Goal: Find specific page/section

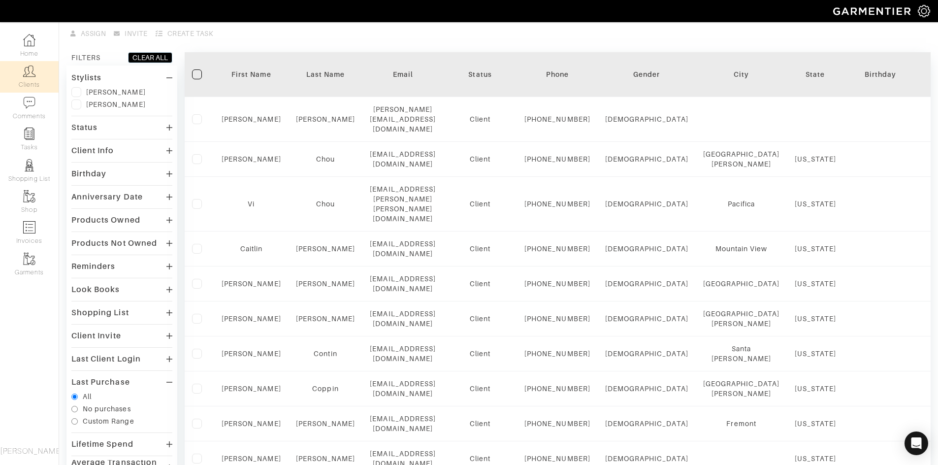
scroll to position [59, 0]
click at [133, 178] on div "Birthday" at bounding box center [121, 173] width 101 height 14
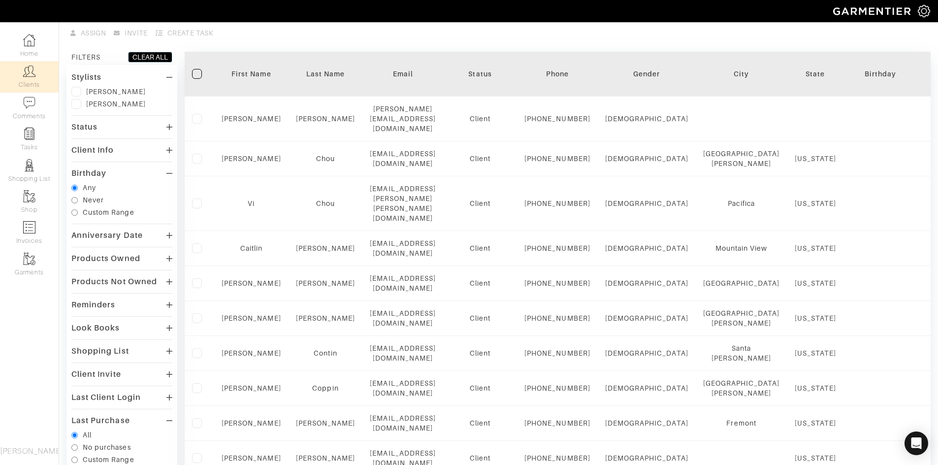
click at [133, 178] on div "Birthday" at bounding box center [121, 173] width 101 height 14
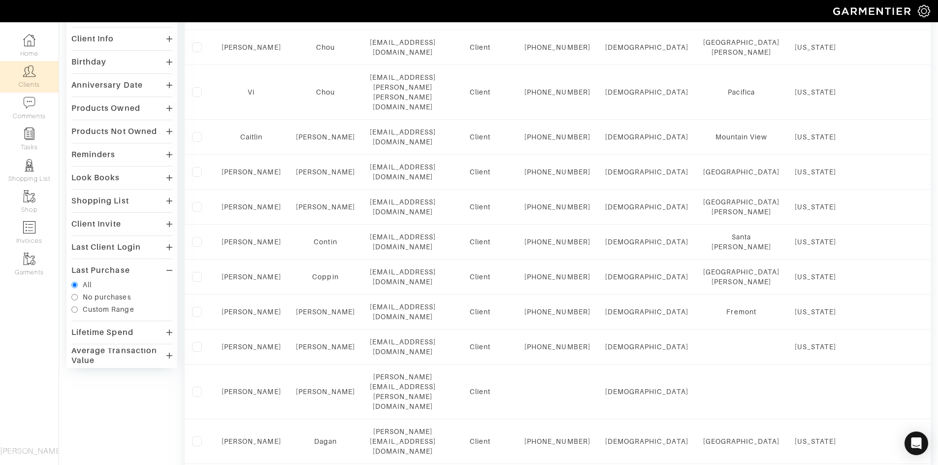
scroll to position [0, 0]
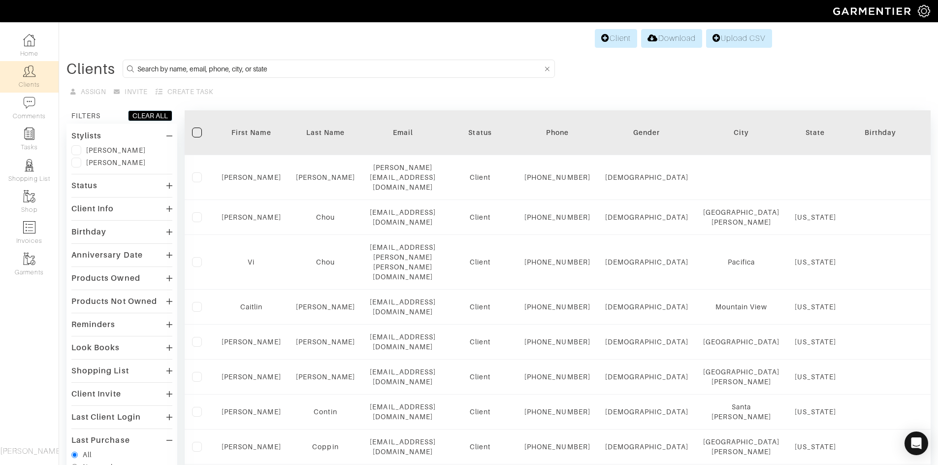
click at [112, 185] on div "Status" at bounding box center [121, 185] width 101 height 14
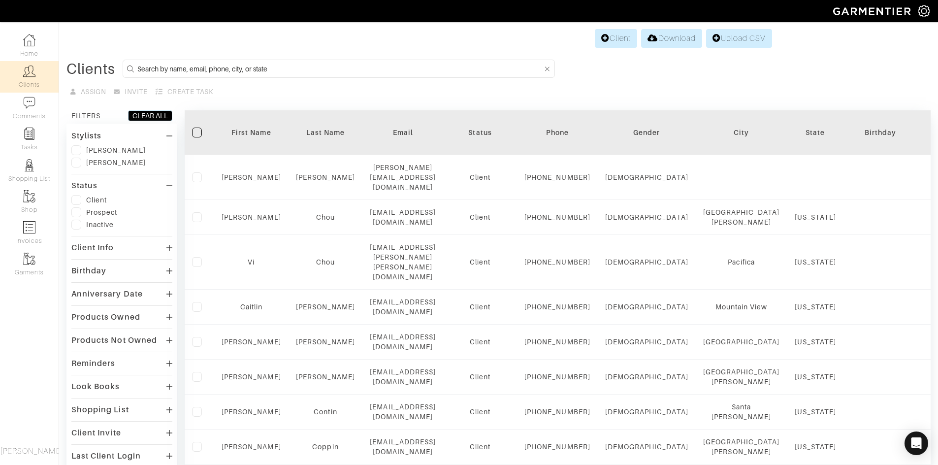
click at [112, 185] on div "Status" at bounding box center [121, 185] width 101 height 14
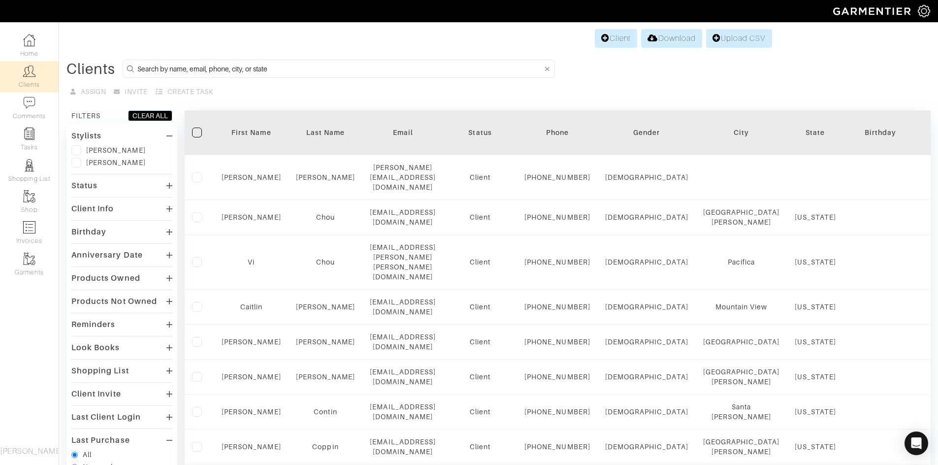
click at [106, 210] on div "Client Info" at bounding box center [92, 209] width 43 height 10
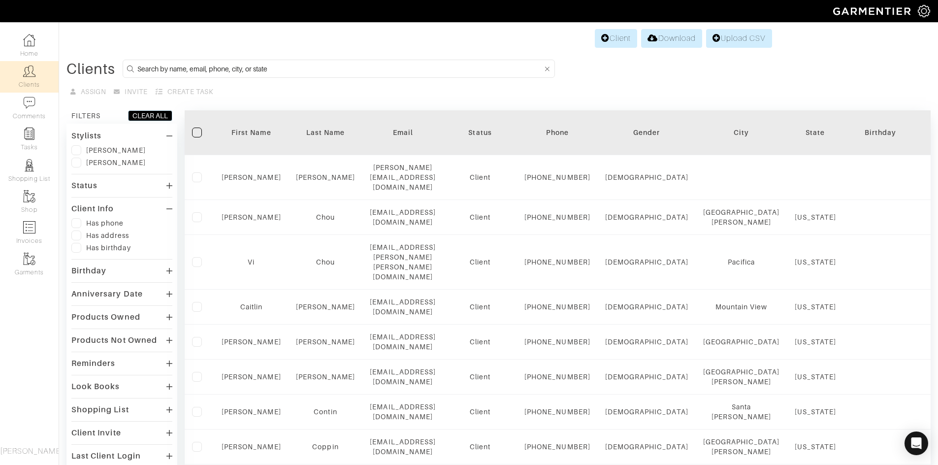
click at [106, 210] on div "Client Info" at bounding box center [92, 209] width 43 height 10
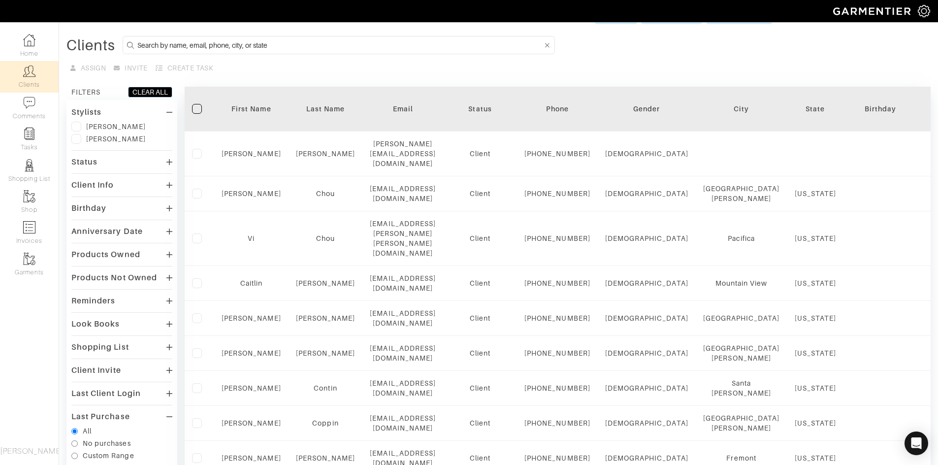
scroll to position [43, 0]
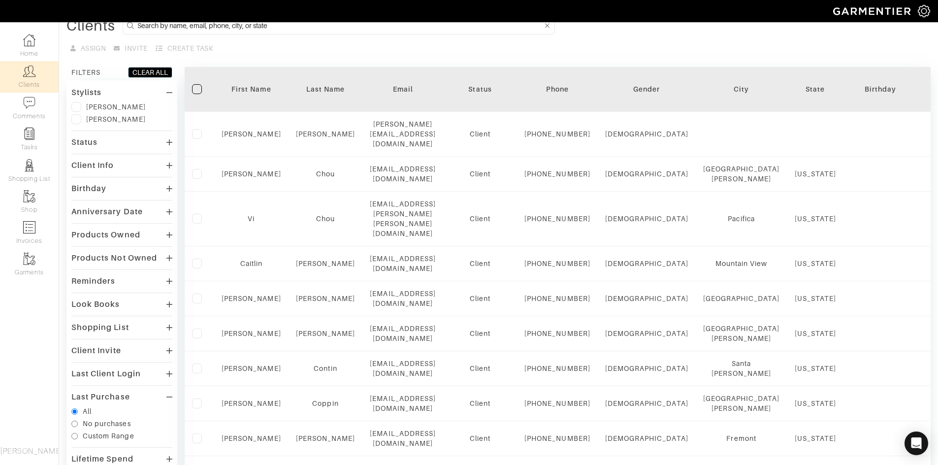
click at [106, 210] on div "Anniversary Date" at bounding box center [106, 212] width 71 height 10
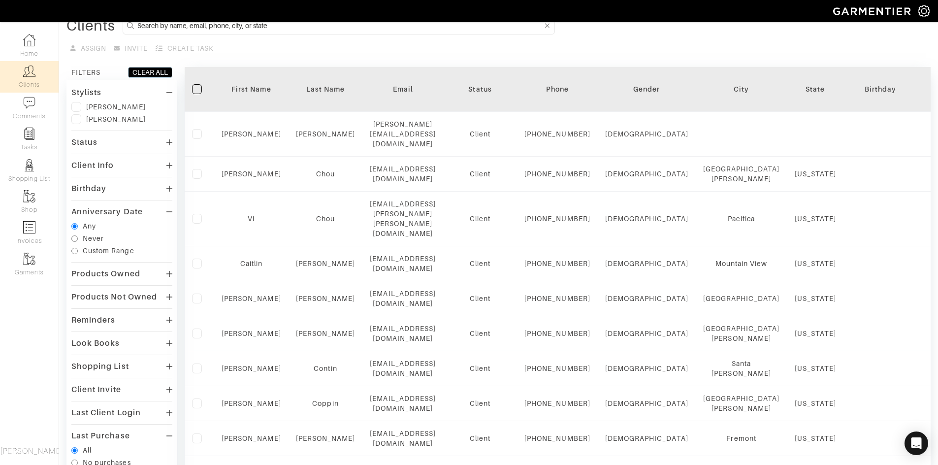
click at [106, 210] on div "Anniversary Date" at bounding box center [106, 212] width 71 height 10
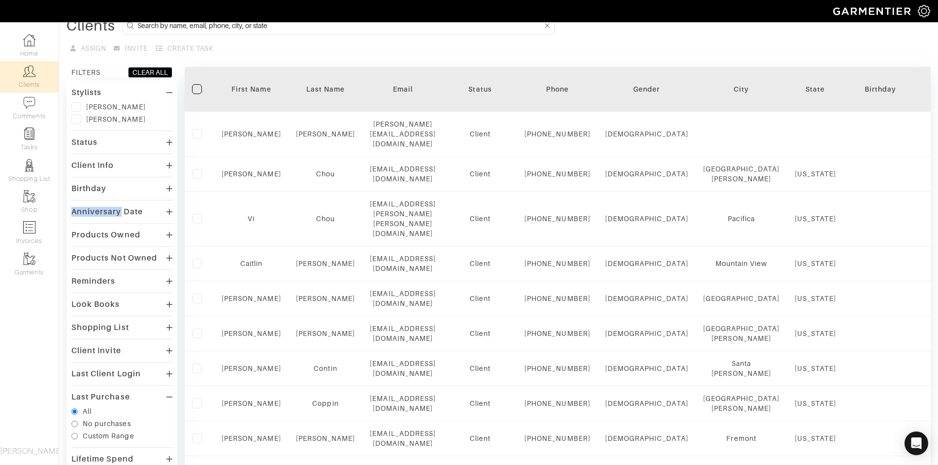
drag, startPoint x: 106, startPoint y: 210, endPoint x: 117, endPoint y: 208, distance: 11.5
click at [115, 232] on div "Products Owned" at bounding box center [105, 235] width 69 height 10
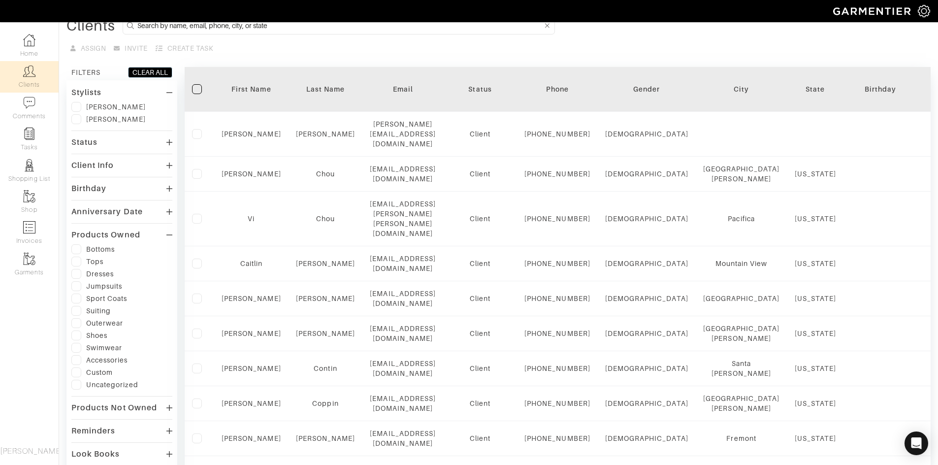
click at [115, 232] on div "Products Owned" at bounding box center [105, 235] width 69 height 10
